Goal: Task Accomplishment & Management: Manage account settings

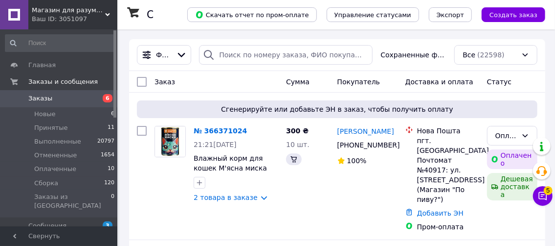
scroll to position [49, 0]
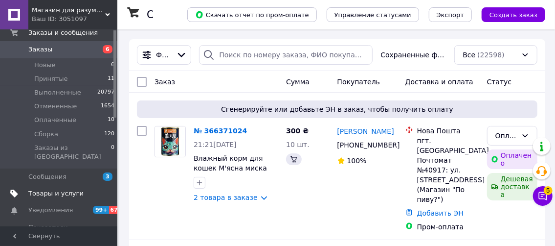
click at [62, 189] on span "Товары и услуги" at bounding box center [55, 193] width 55 height 9
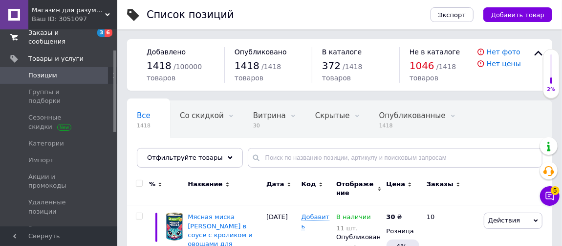
click at [86, 30] on span "Заказы и сообщения" at bounding box center [59, 37] width 62 height 18
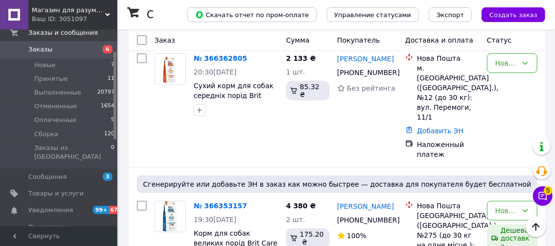
scroll to position [196, 0]
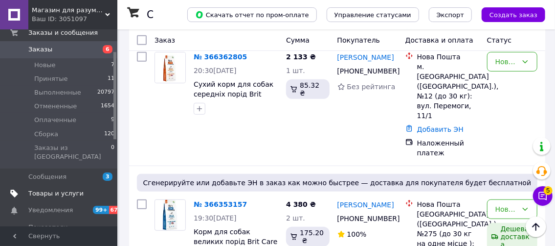
click at [68, 189] on span "Товары и услуги" at bounding box center [55, 193] width 55 height 9
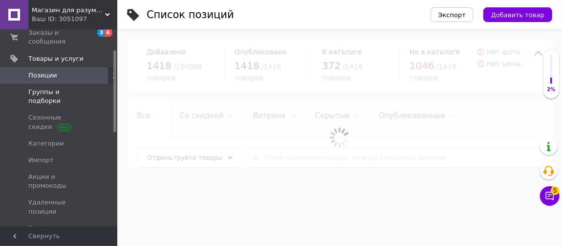
click at [82, 88] on span "Группы и подборки" at bounding box center [59, 97] width 62 height 18
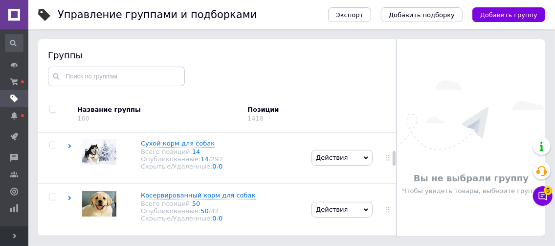
scroll to position [196, 0]
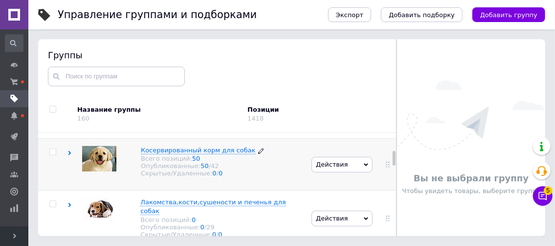
click at [177, 149] on span "Косервированный корм для собак" at bounding box center [198, 149] width 115 height 7
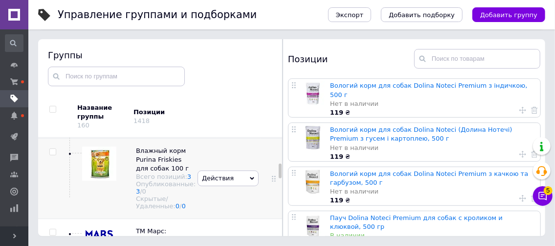
scroll to position [689, 0]
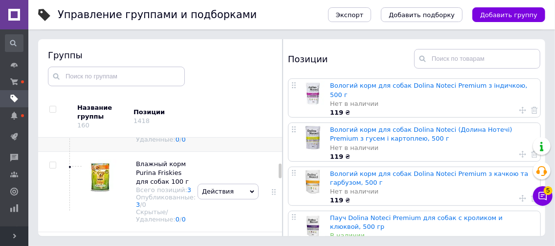
click at [153, 105] on span "Паучи для собак Клуб 4 лапы ТМ Кормотех" at bounding box center [164, 92] width 56 height 25
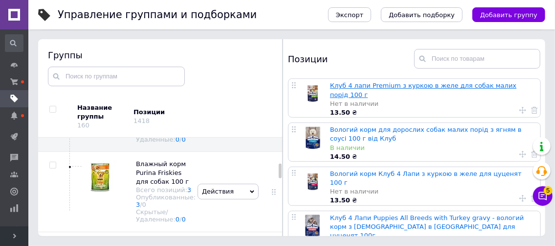
click at [405, 88] on link "Клуб 4 лапи Premium з куркою в желе для собак малих порід 100 г" at bounding box center [423, 90] width 186 height 16
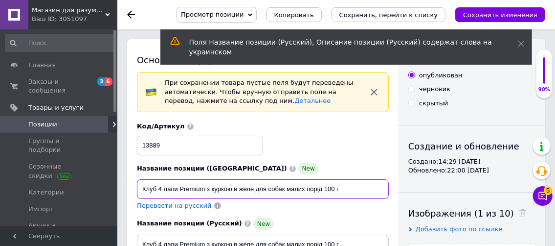
drag, startPoint x: 139, startPoint y: 183, endPoint x: 352, endPoint y: 193, distance: 213.0
click at [352, 193] on input "Клуб 4 лапи Premium з куркою в желе для собак малих порід 100 г" at bounding box center [263, 189] width 252 height 20
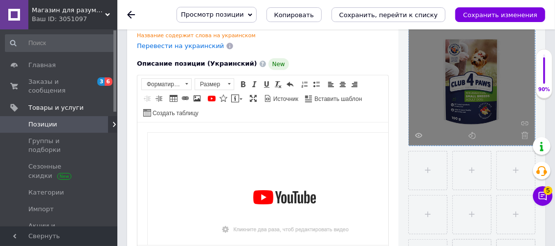
scroll to position [245, 0]
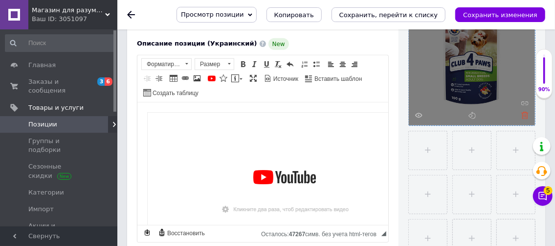
click at [523, 114] on icon at bounding box center [524, 115] width 7 height 7
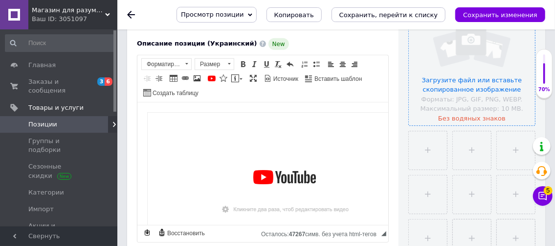
click at [470, 81] on input "file" at bounding box center [472, 62] width 126 height 126
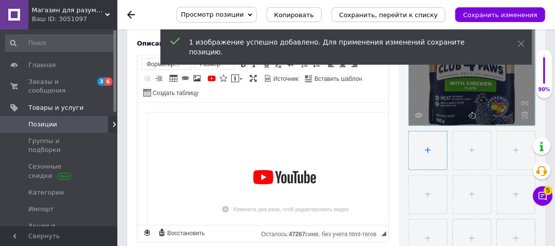
click at [432, 149] on input "file" at bounding box center [428, 150] width 38 height 38
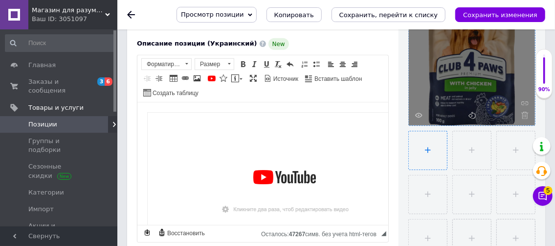
type input "C:\fakepath\1.webp"
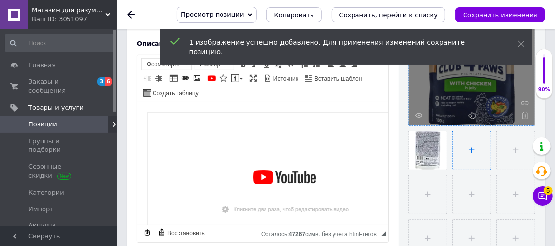
click at [474, 152] on input "file" at bounding box center [472, 150] width 38 height 38
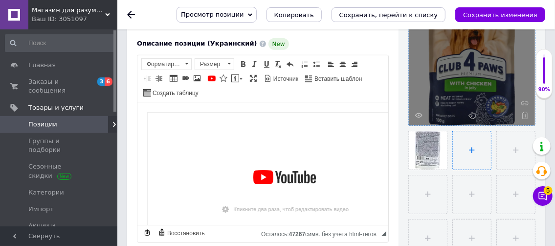
type input "C:\fakepath\2.webp"
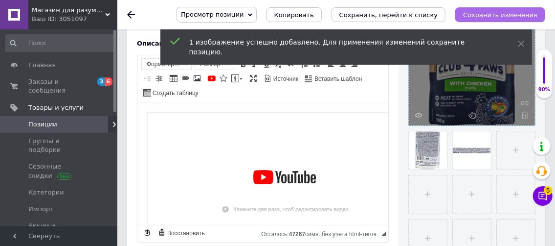
click at [499, 12] on icon "Сохранить изменения" at bounding box center [500, 14] width 74 height 7
